Goal: Obtain resource: Download file/media

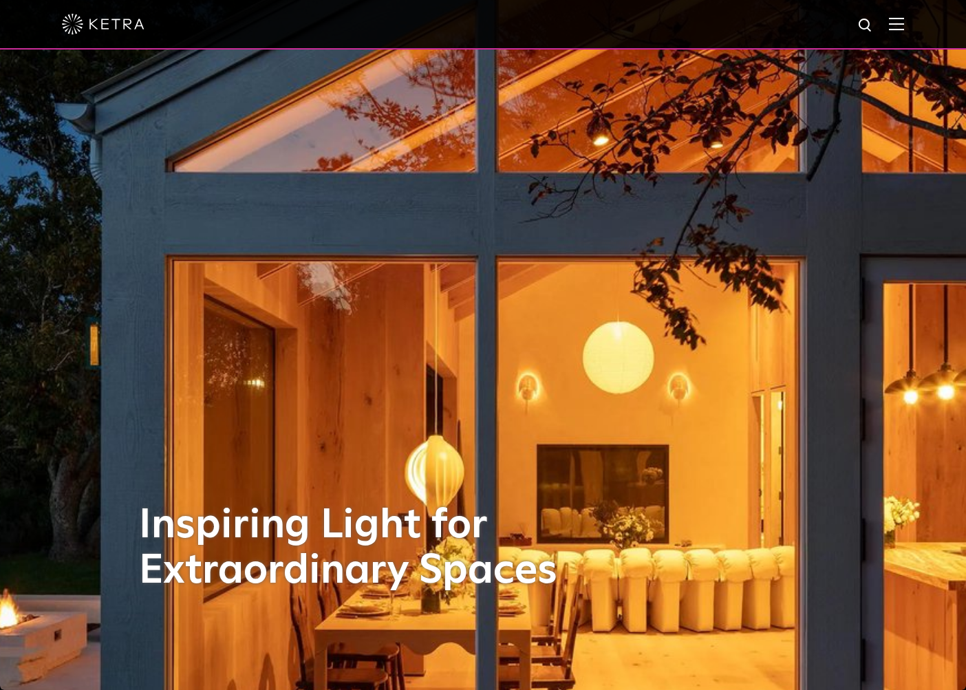
click at [898, 30] on div at bounding box center [483, 24] width 842 height 48
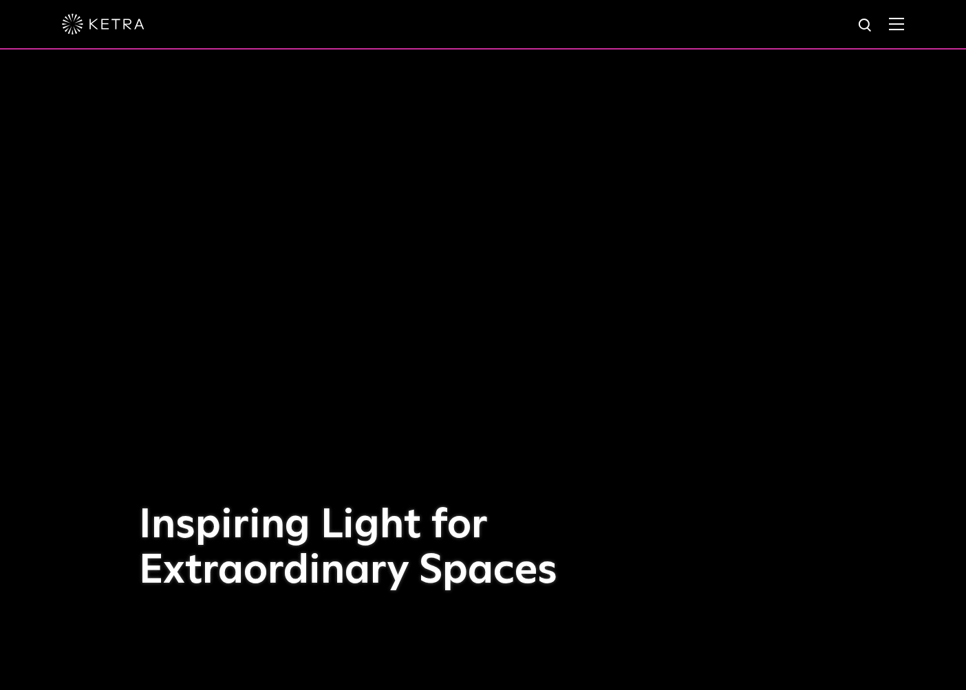
click at [904, 24] on img at bounding box center [896, 23] width 15 height 13
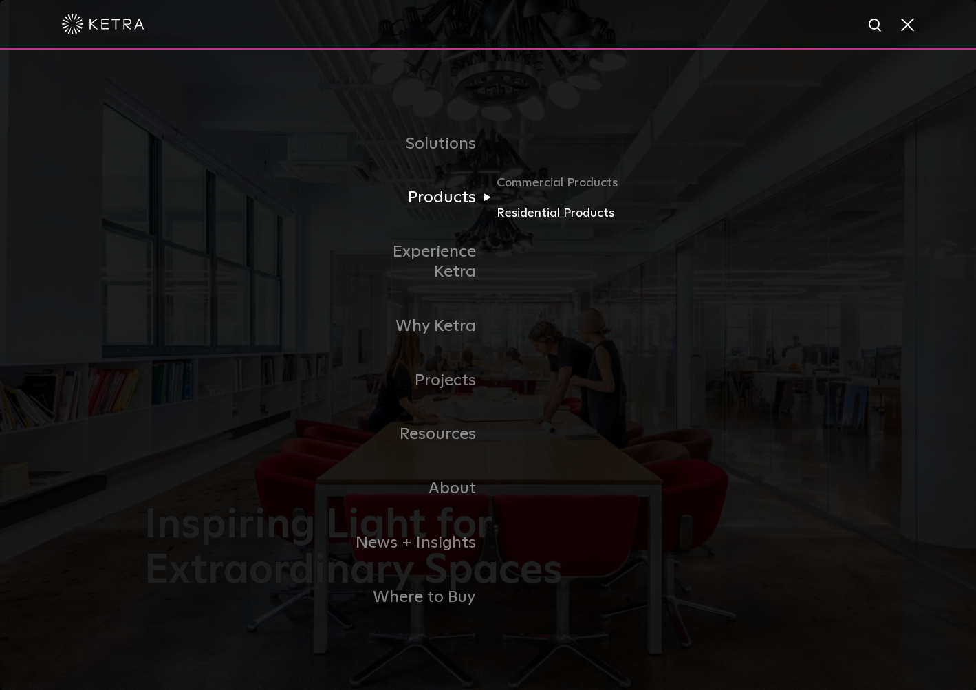
click at [506, 223] on link "Residential Products" at bounding box center [563, 213] width 132 height 20
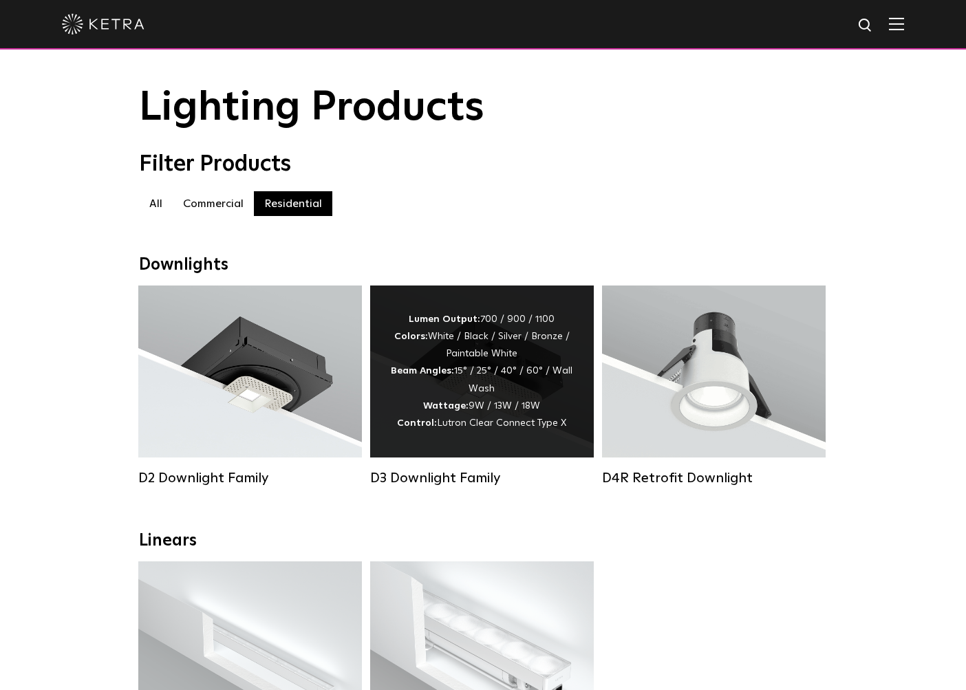
scroll to position [45, 0]
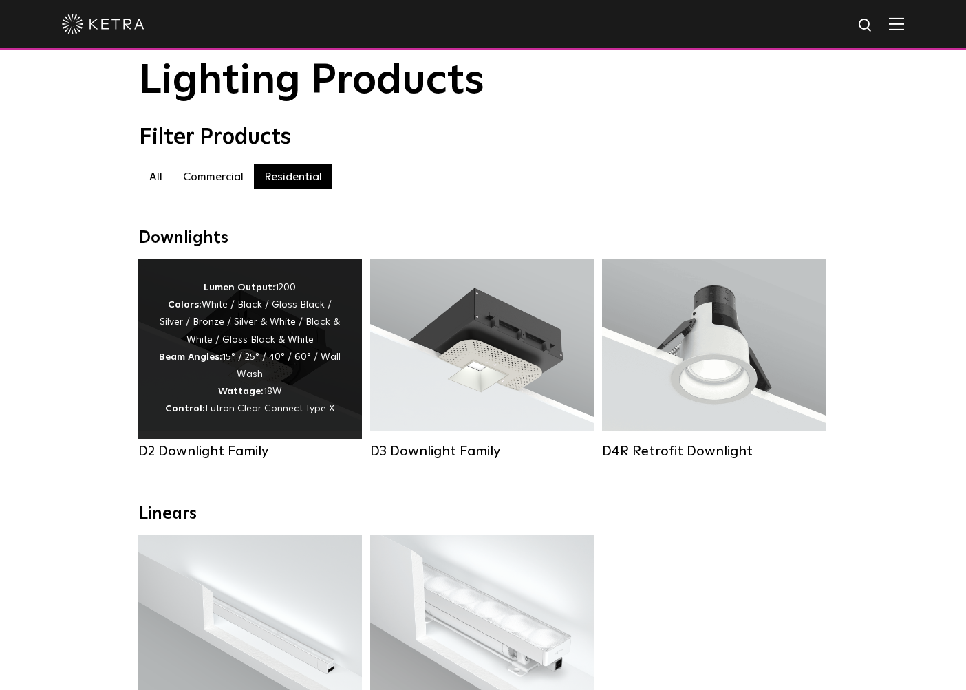
click at [246, 352] on div "Lumen Output: 1200 Colors: White / Black / Gloss Black / Silver / Bronze / Silv…" at bounding box center [250, 348] width 182 height 139
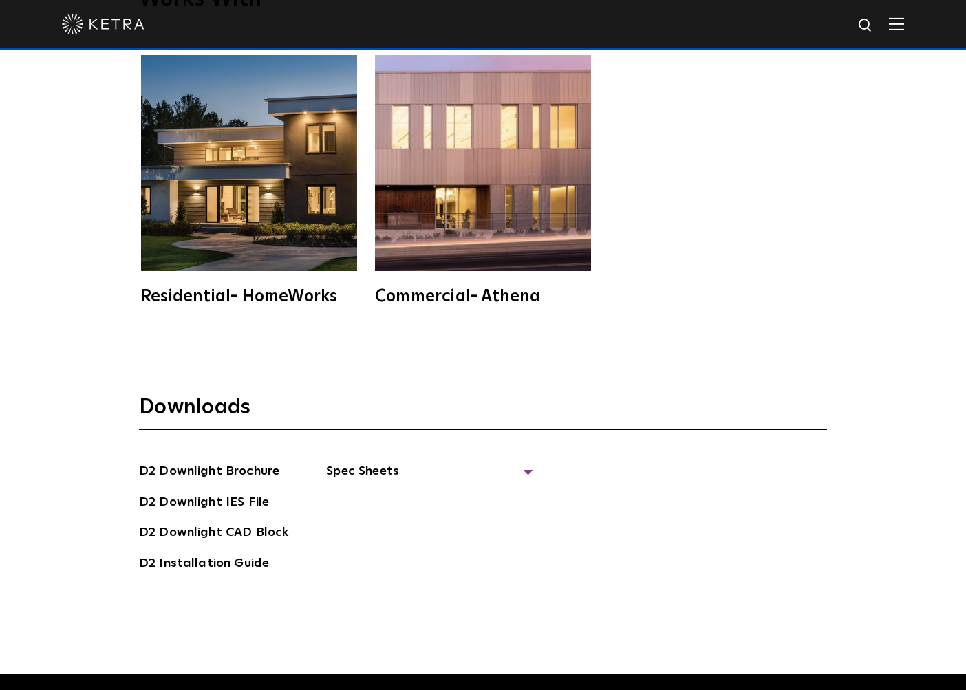
scroll to position [3815, 0]
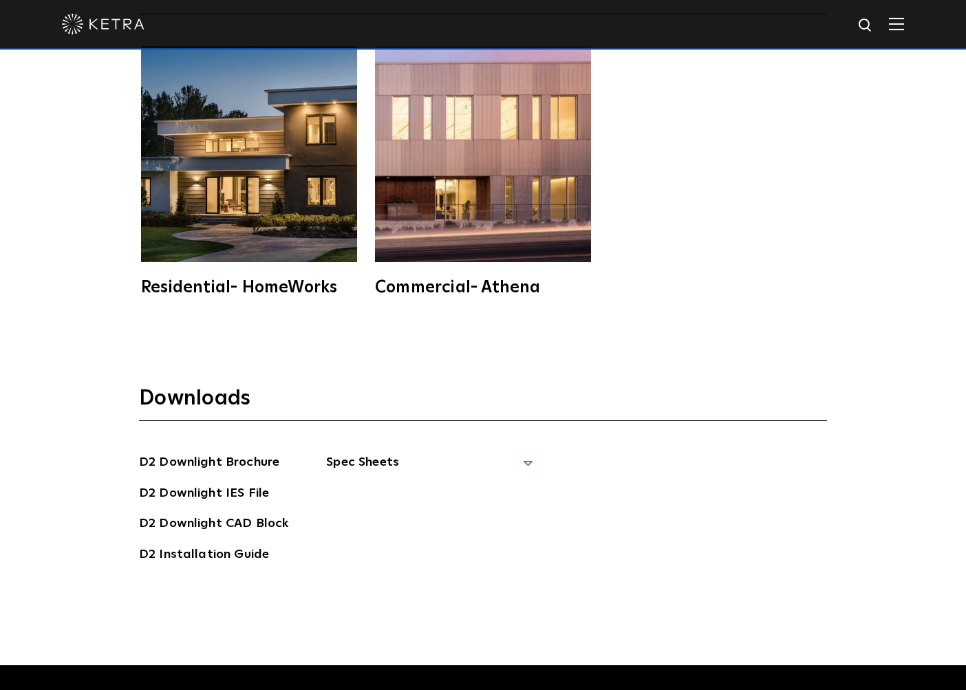
click at [334, 453] on span "Spec Sheets" at bounding box center [429, 468] width 206 height 30
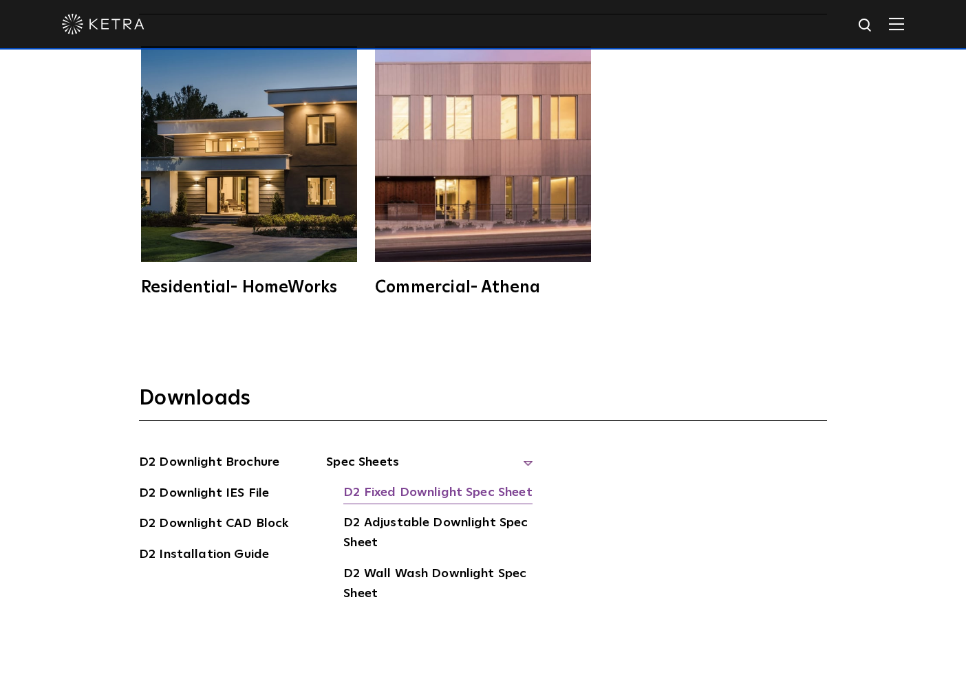
click at [394, 483] on link "D2 Fixed Downlight Spec Sheet" at bounding box center [437, 494] width 188 height 22
